Goal: Information Seeking & Learning: Check status

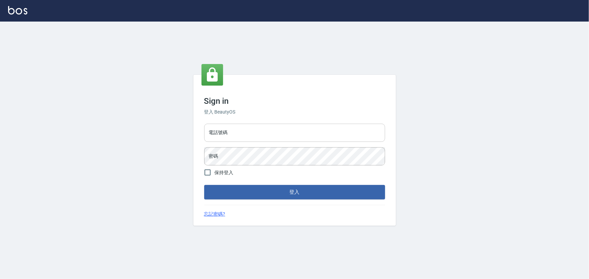
click at [238, 133] on input "電話號碼" at bounding box center [294, 133] width 181 height 18
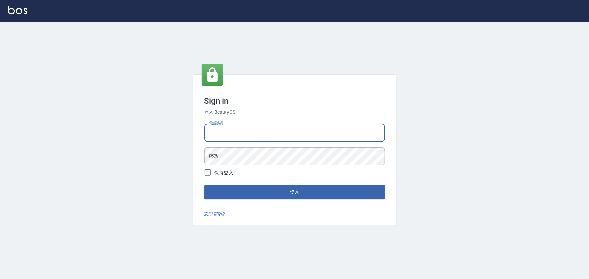
type input "29572957"
drag, startPoint x: 236, startPoint y: 133, endPoint x: 167, endPoint y: 140, distance: 69.5
click at [167, 140] on div "Sign in 登入 BeautyOS 電話號碼 29572957 電話號碼 密碼 密碼 保持登入 登入 忘記密碼?" at bounding box center [294, 151] width 589 height 258
click at [218, 134] on input "電話號碼" at bounding box center [294, 133] width 181 height 18
type input "29577977"
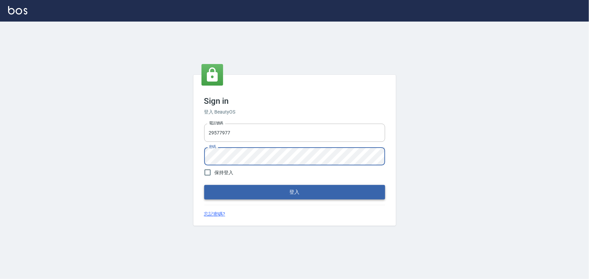
click at [273, 192] on button "登入" at bounding box center [294, 192] width 181 height 14
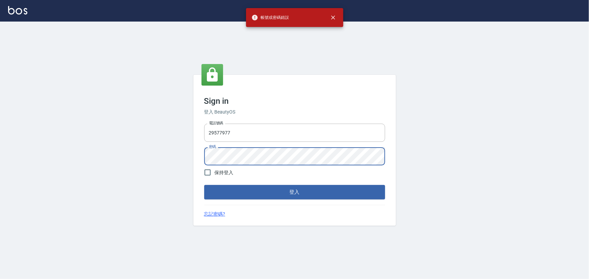
click at [196, 162] on div "Sign in 登入 BeautyOS 電話號碼 29577977 電話號碼 密碼 密碼 保持登入 登入 忘記密碼?" at bounding box center [294, 150] width 202 height 151
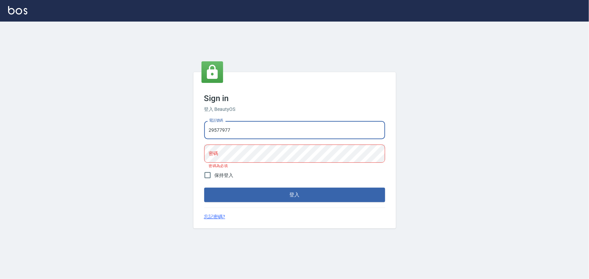
drag, startPoint x: 240, startPoint y: 132, endPoint x: 174, endPoint y: 129, distance: 65.8
click at [189, 132] on div "Sign in 登入 BeautyOS 電話號碼 29577977 電話號碼 密碼 密碼 密碼為必填 保持登入 登入 忘記密碼?" at bounding box center [294, 151] width 589 height 258
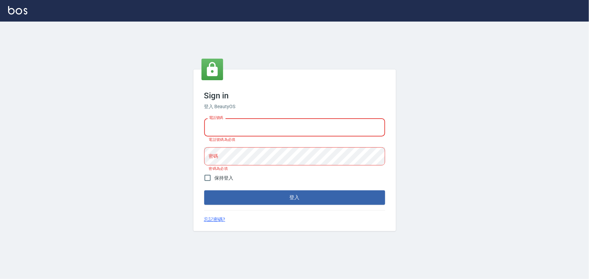
drag, startPoint x: 222, startPoint y: 128, endPoint x: 202, endPoint y: 122, distance: 20.2
click at [202, 121] on div "電話號碼 電話號碼 電話號碼為必填 密碼 密碼 密碼為必填" at bounding box center [294, 145] width 186 height 58
click at [220, 128] on input "電話號碼" at bounding box center [294, 127] width 181 height 18
type input "29572957"
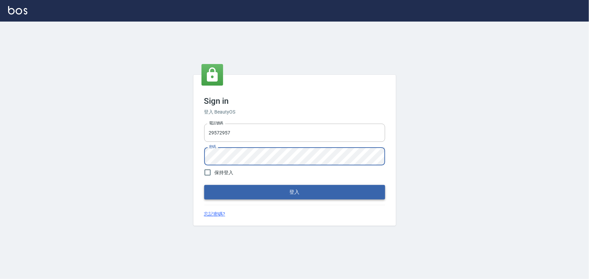
click at [257, 193] on button "登入" at bounding box center [294, 192] width 181 height 14
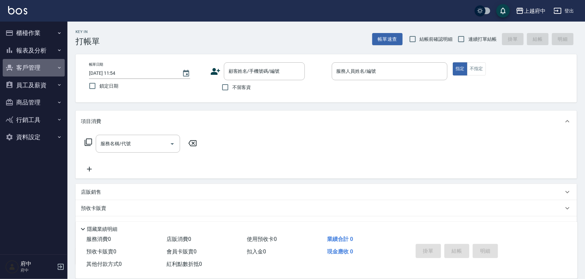
click at [29, 66] on button "客戶管理" at bounding box center [34, 68] width 62 height 18
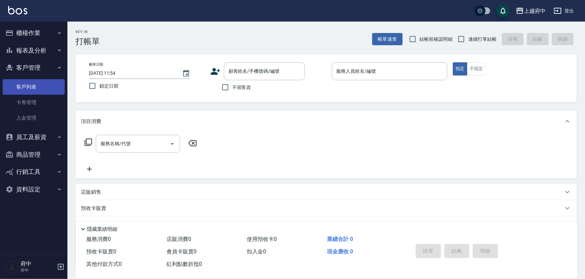
click at [35, 85] on link "客戶列表" at bounding box center [34, 87] width 62 height 16
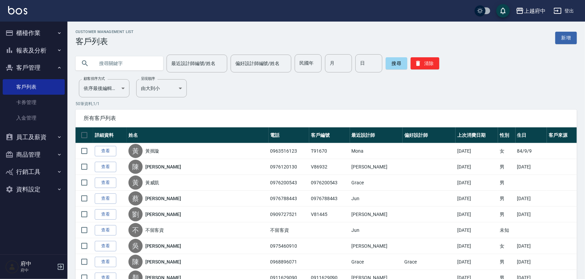
click at [122, 62] on input "text" at bounding box center [125, 63] width 63 height 18
paste input "0979060097"
click at [101, 63] on input "0979060097" at bounding box center [125, 63] width 63 height 18
type input "0979060097"
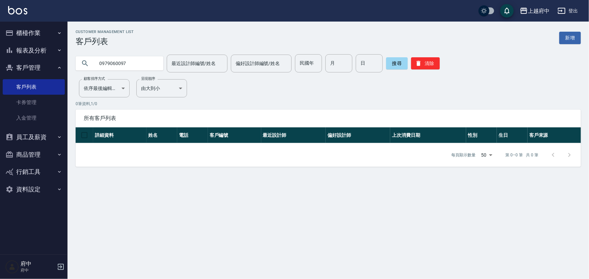
drag, startPoint x: 134, startPoint y: 63, endPoint x: 91, endPoint y: 72, distance: 43.5
click at [91, 72] on div "0979060097" at bounding box center [120, 63] width 88 height 18
click at [120, 63] on input "text" at bounding box center [125, 63] width 63 height 18
paste input "0972210778"
click at [99, 64] on input "0972210778" at bounding box center [125, 63] width 63 height 18
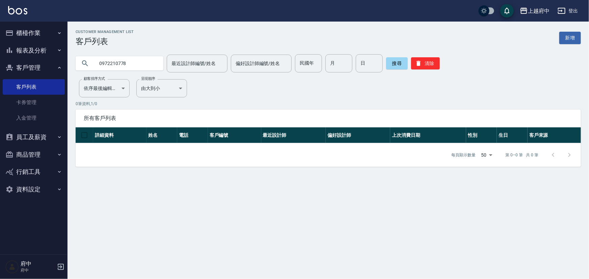
click at [101, 63] on input "0972210778" at bounding box center [125, 63] width 63 height 18
type input "0972210778"
click at [390, 65] on button "搜尋" at bounding box center [397, 63] width 22 height 12
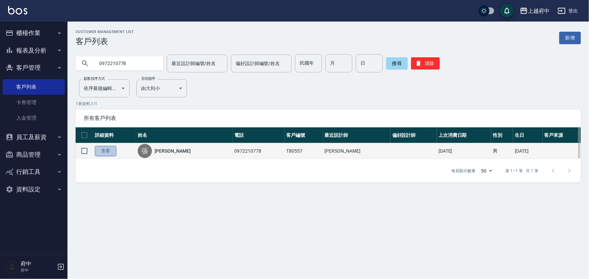
click at [99, 152] on link "查看" at bounding box center [106, 151] width 22 height 10
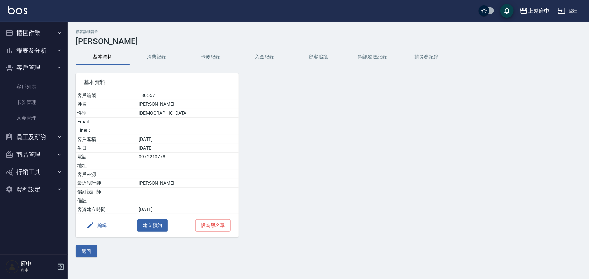
click at [31, 74] on button "客戶管理" at bounding box center [34, 68] width 62 height 18
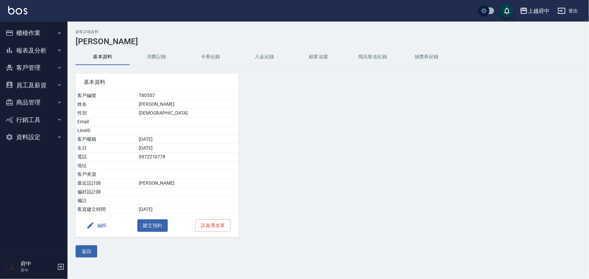
click at [37, 51] on button "報表及分析" at bounding box center [34, 51] width 62 height 18
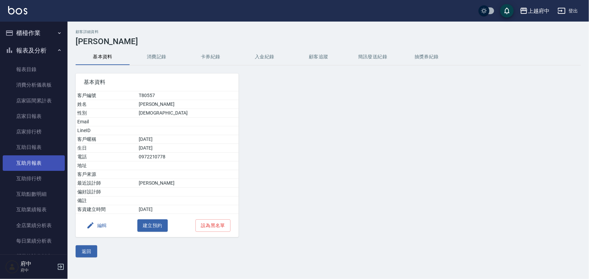
scroll to position [92, 0]
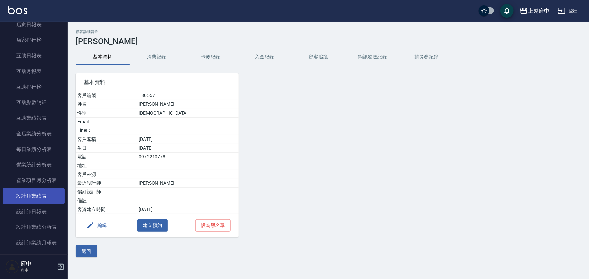
click at [45, 192] on link "設計師業績表" at bounding box center [34, 197] width 62 height 16
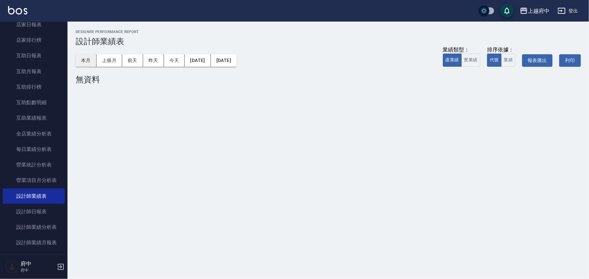
click at [90, 61] on button "本月" at bounding box center [86, 60] width 21 height 12
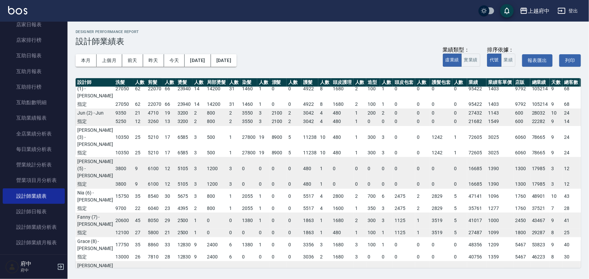
scroll to position [0, 1]
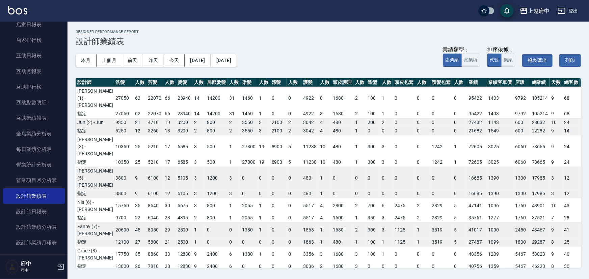
click at [562, 10] on icon "button" at bounding box center [561, 11] width 8 height 8
